Goal: Entertainment & Leisure: Consume media (video, audio)

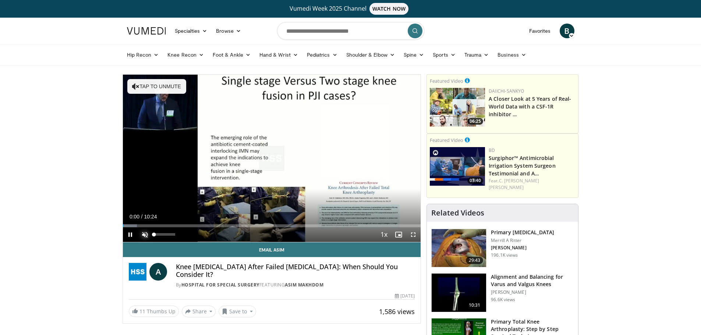
click at [147, 234] on span "Video Player" at bounding box center [145, 234] width 15 height 15
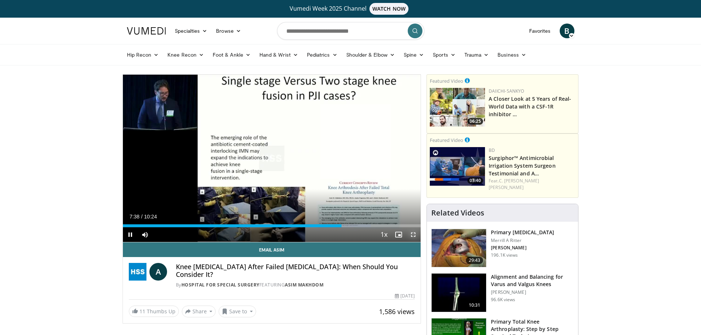
click at [413, 232] on span "Video Player" at bounding box center [413, 234] width 15 height 15
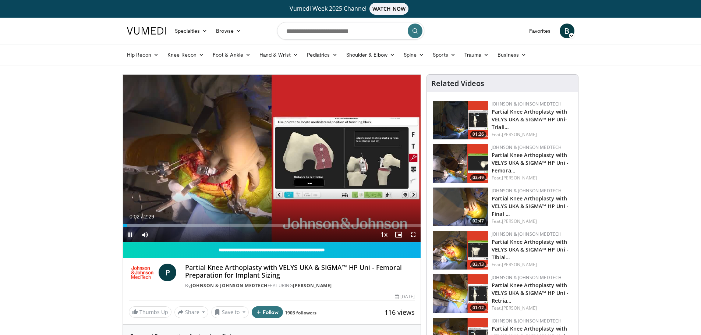
click at [127, 235] on span "Video Player" at bounding box center [130, 234] width 15 height 15
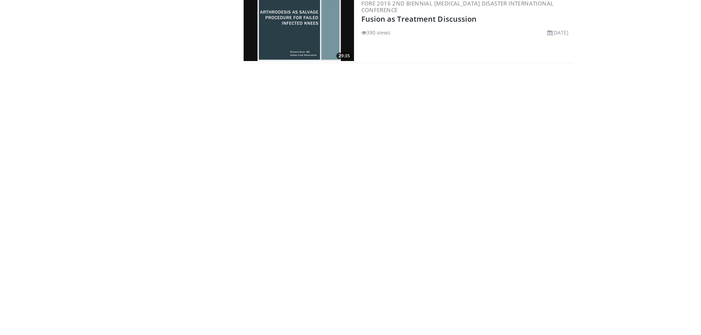
scroll to position [468, 0]
